Goal: Transaction & Acquisition: Purchase product/service

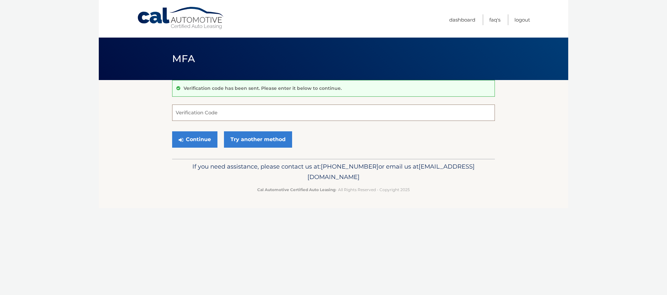
drag, startPoint x: 211, startPoint y: 113, endPoint x: 222, endPoint y: 102, distance: 15.2
click at [211, 112] on input "Verification Code" at bounding box center [333, 112] width 323 height 16
type input "645203"
click at [203, 138] on button "Continue" at bounding box center [194, 139] width 45 height 16
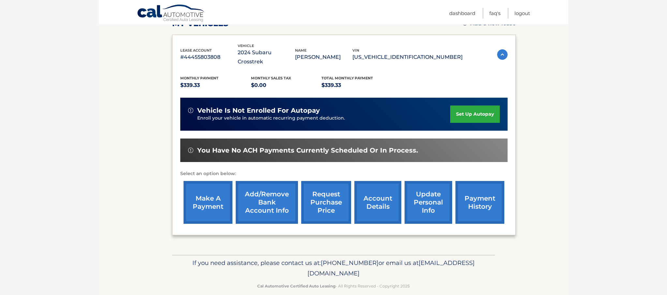
scroll to position [100, 0]
click at [216, 195] on link "make a payment" at bounding box center [208, 202] width 49 height 43
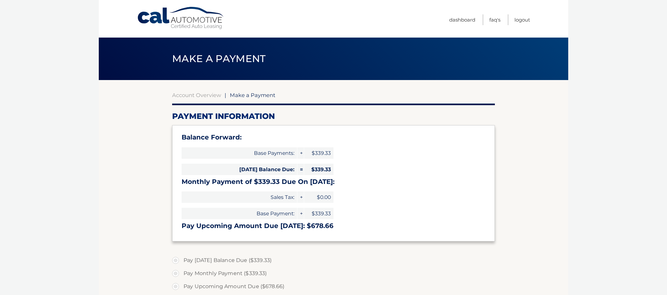
select select "NjFhMGU4MjYtY2IwMC00ZjkzLWI2OWUtMjdlMTdjYzliNGNi"
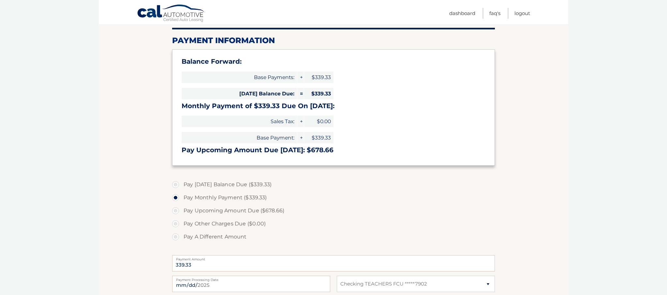
scroll to position [77, 0]
click at [177, 183] on label "Pay Today's Balance Due ($339.33)" at bounding box center [333, 183] width 323 height 13
click at [177, 183] on input "Pay Today's Balance Due ($339.33)" at bounding box center [178, 182] width 7 height 10
radio input "true"
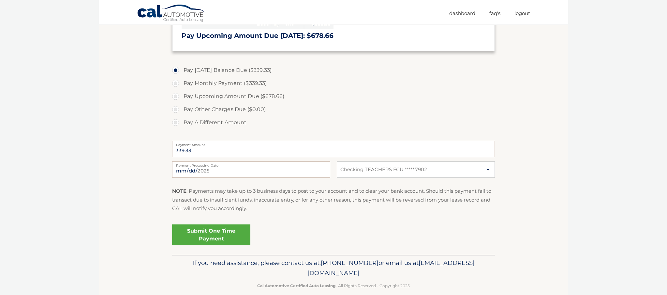
scroll to position [199, 0]
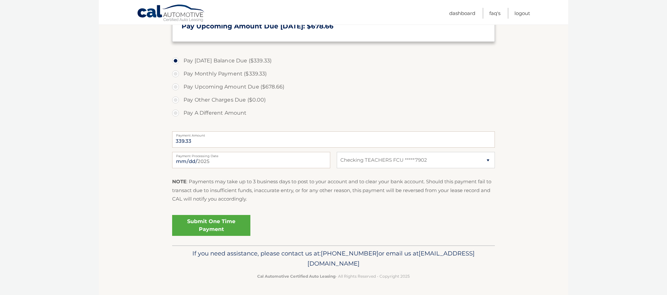
click at [220, 227] on link "Submit One Time Payment" at bounding box center [211, 225] width 78 height 21
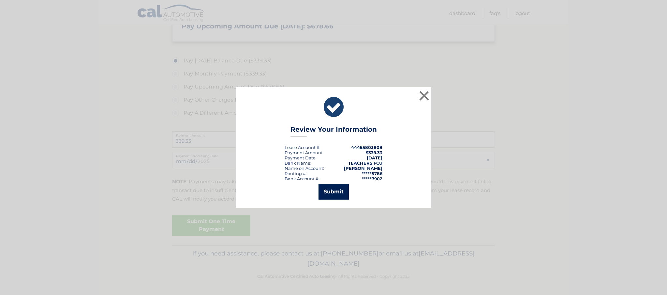
click at [333, 191] on button "Submit" at bounding box center [334, 192] width 30 height 16
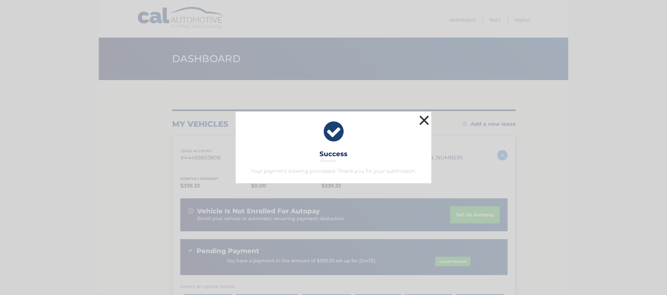
click at [425, 119] on button "×" at bounding box center [424, 120] width 13 height 13
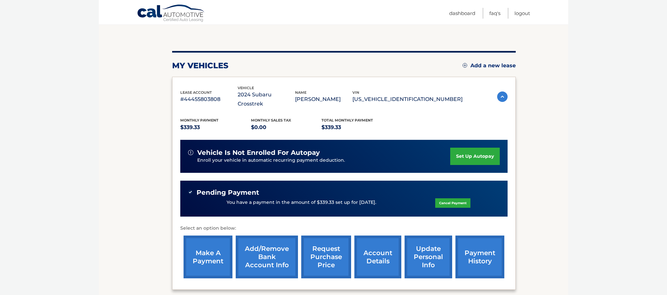
scroll to position [57, 0]
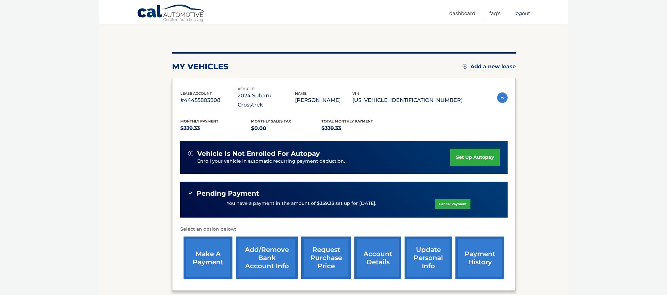
click at [526, 15] on link "Logout" at bounding box center [523, 13] width 16 height 11
